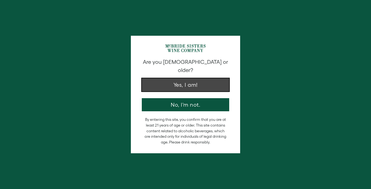
click at [185, 80] on button "Yes, I am!" at bounding box center [185, 84] width 87 height 13
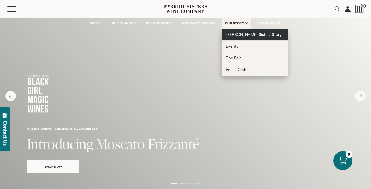
click at [233, 32] on span "[PERSON_NAME] Sisters Story" at bounding box center [254, 34] width 56 height 5
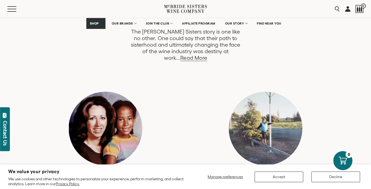
scroll to position [315, 0]
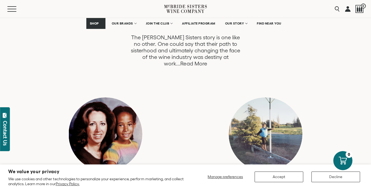
click at [207, 61] on link "Read More" at bounding box center [193, 64] width 26 height 6
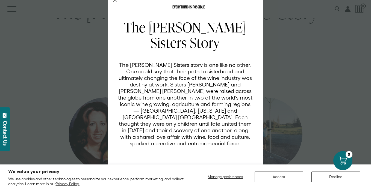
scroll to position [12, 0]
